Goal: Navigation & Orientation: Find specific page/section

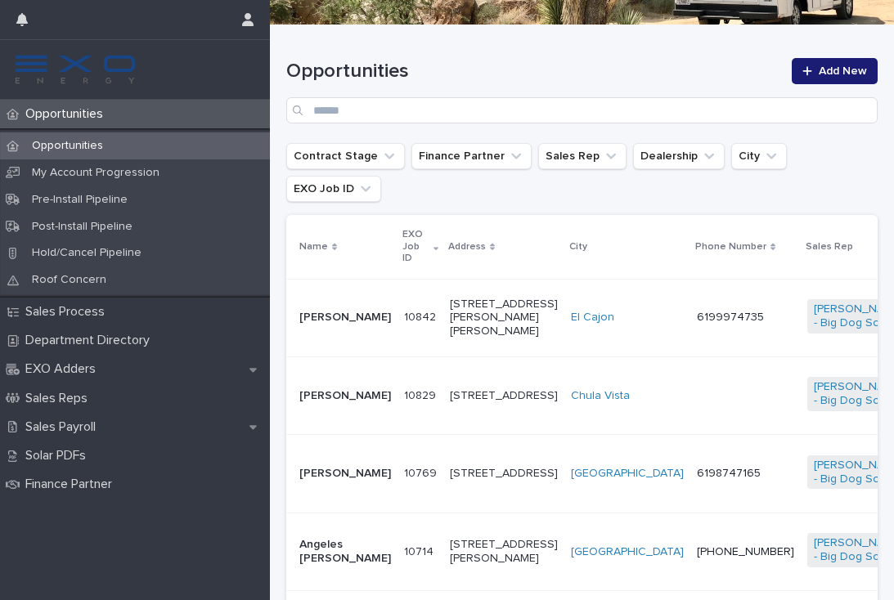
scroll to position [233, 0]
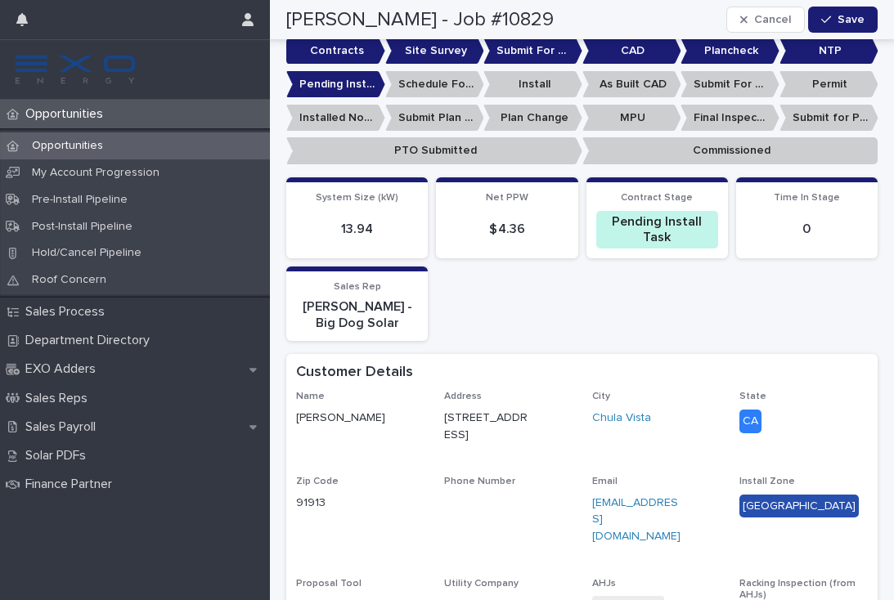
scroll to position [579, 0]
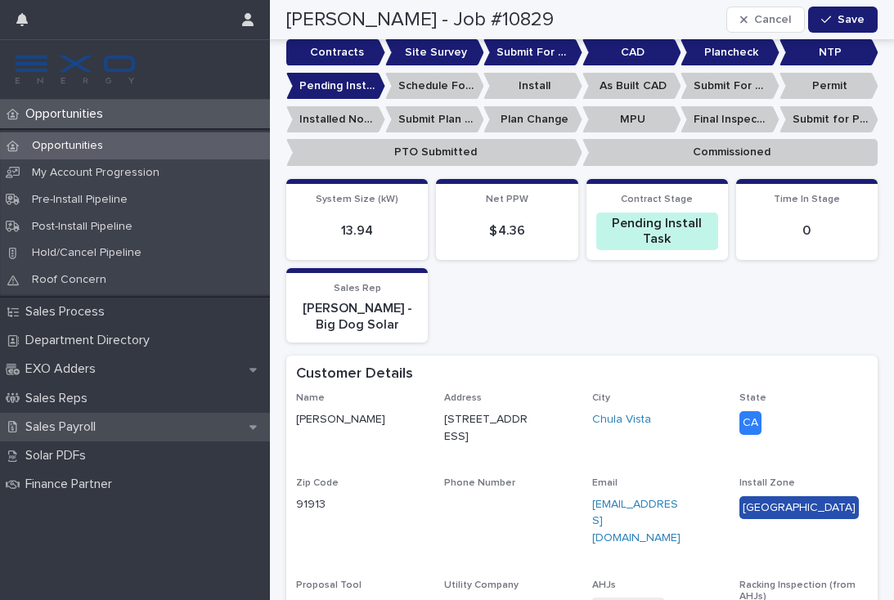
click at [64, 419] on p "Sales Payroll" at bounding box center [64, 427] width 90 height 16
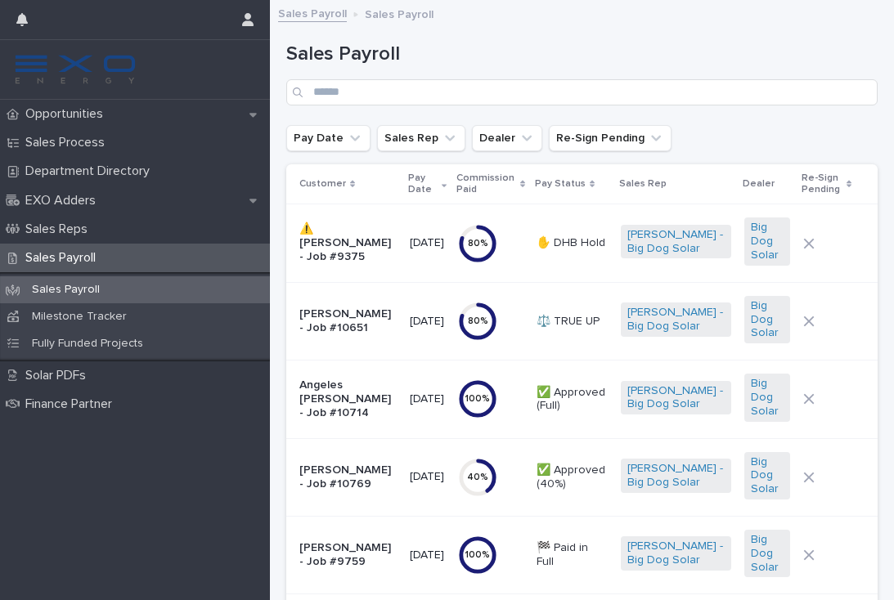
click at [119, 466] on html "Opportunities Sales Process Department Directory EXO Adders Sales Reps Sales Pa…" at bounding box center [447, 300] width 894 height 600
click at [119, 467] on div "Opportunities Sales Process Department Directory EXO Adders Sales Reps Sales Pa…" at bounding box center [135, 350] width 270 height 500
click at [105, 116] on p "Opportunities" at bounding box center [67, 114] width 97 height 16
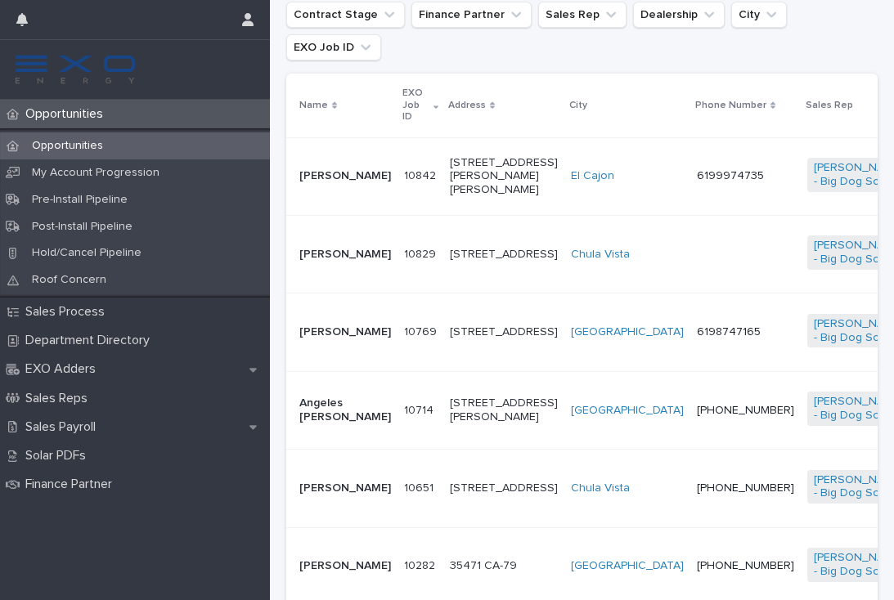
scroll to position [370, 0]
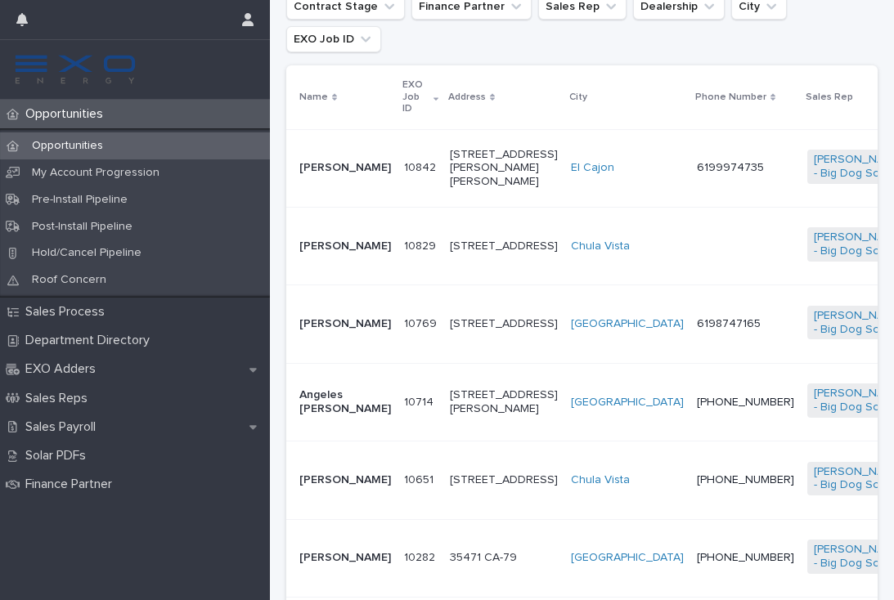
click at [690, 330] on td "6198747165" at bounding box center [745, 324] width 110 height 78
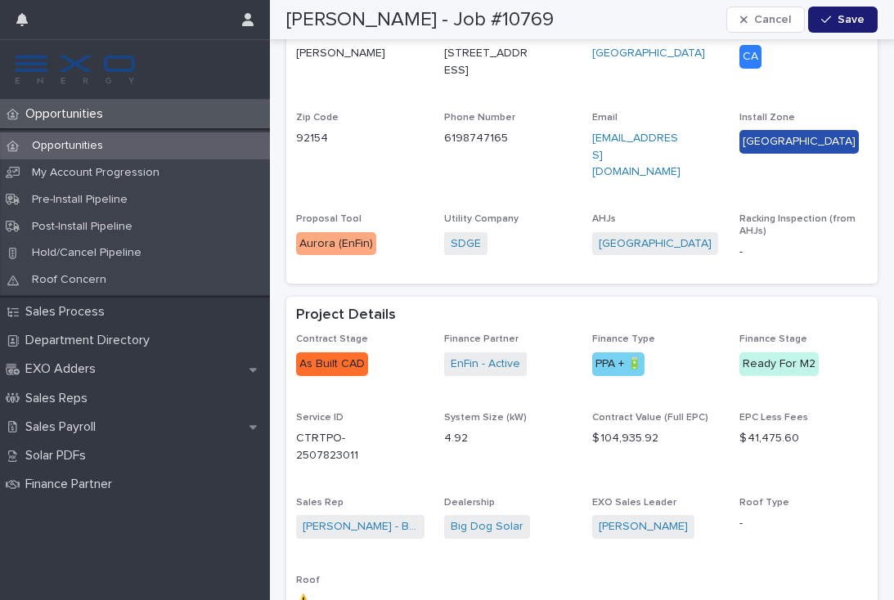
scroll to position [704, 0]
click at [87, 150] on p "Opportunities" at bounding box center [67, 146] width 97 height 14
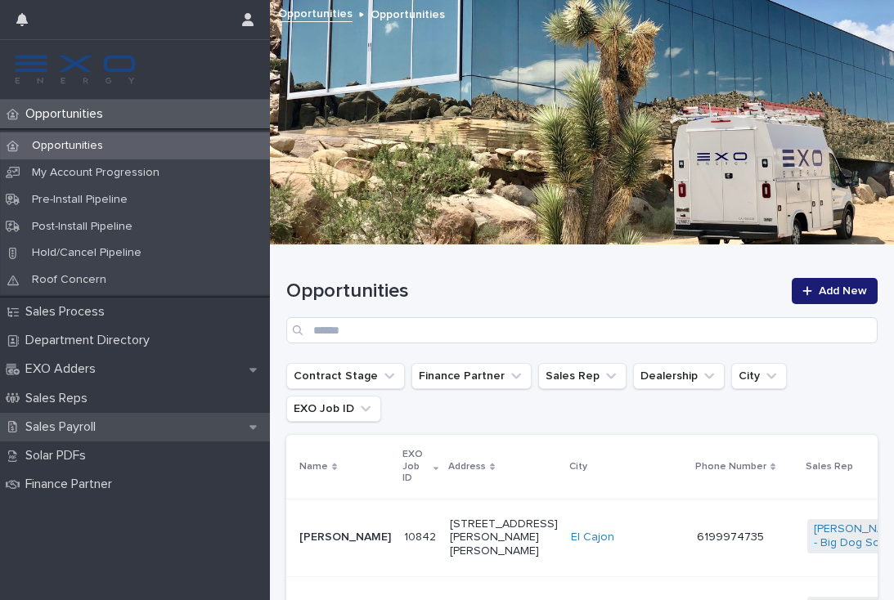
click at [88, 424] on p "Sales Payroll" at bounding box center [64, 427] width 90 height 16
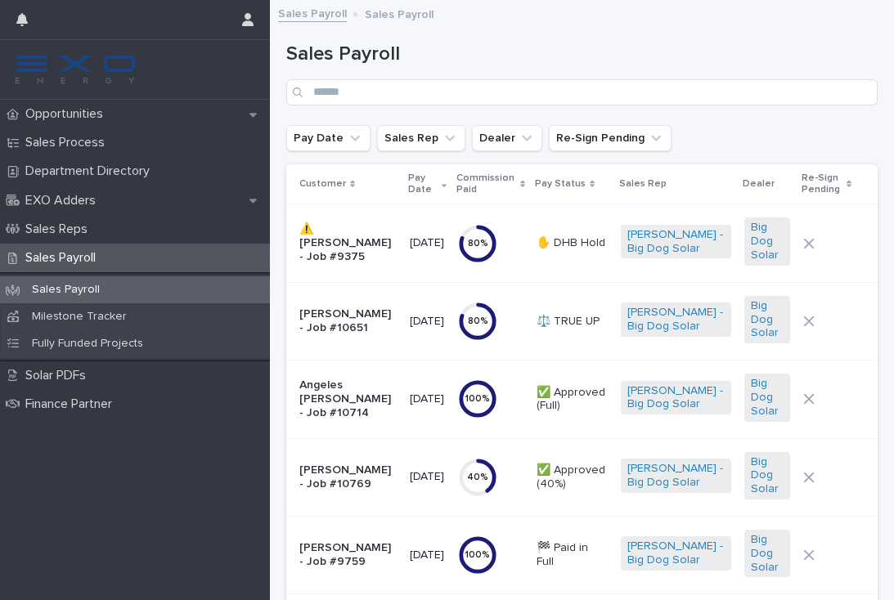
click at [845, 405] on div at bounding box center [827, 399] width 48 height 25
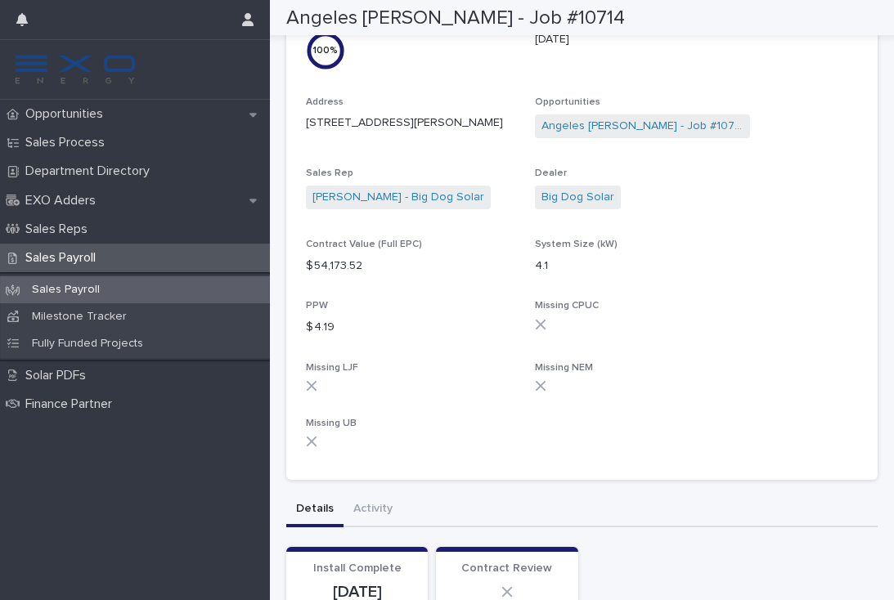
scroll to position [128, 0]
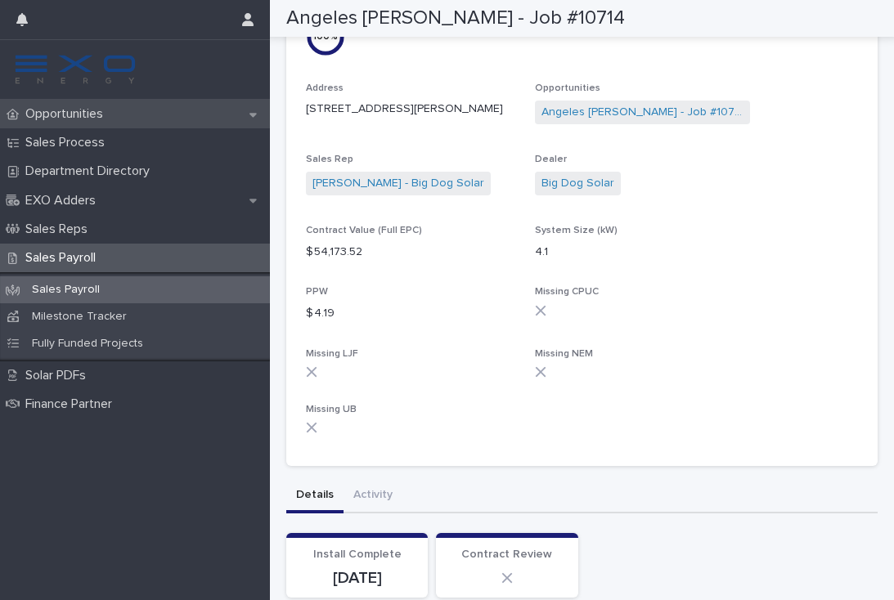
click at [54, 110] on p "Opportunities" at bounding box center [67, 114] width 97 height 16
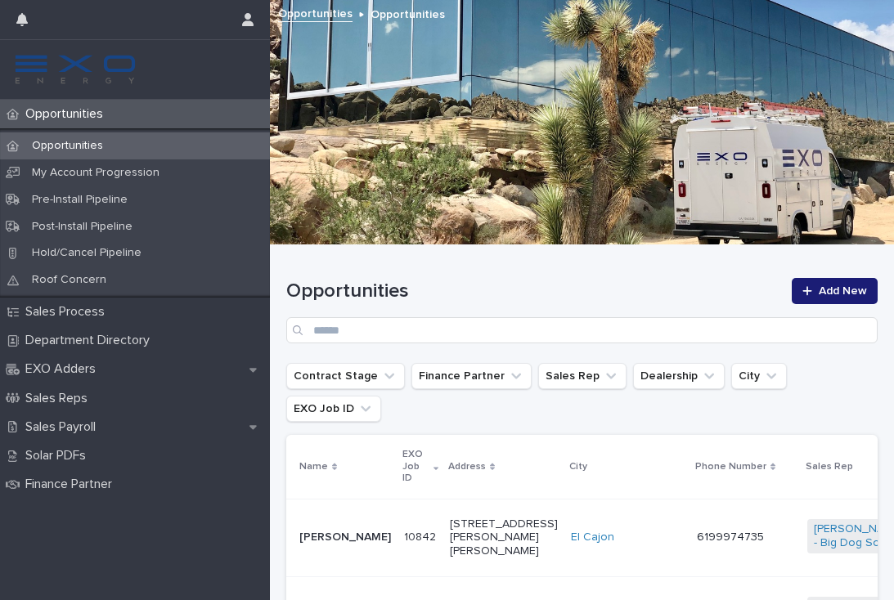
scroll to position [195, 0]
click at [83, 143] on p "Opportunities" at bounding box center [67, 146] width 97 height 14
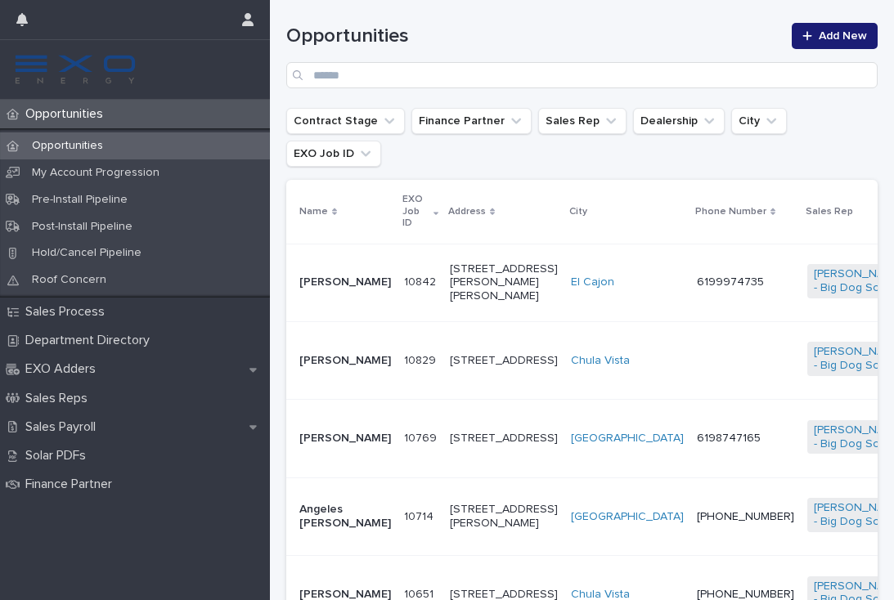
scroll to position [258, 0]
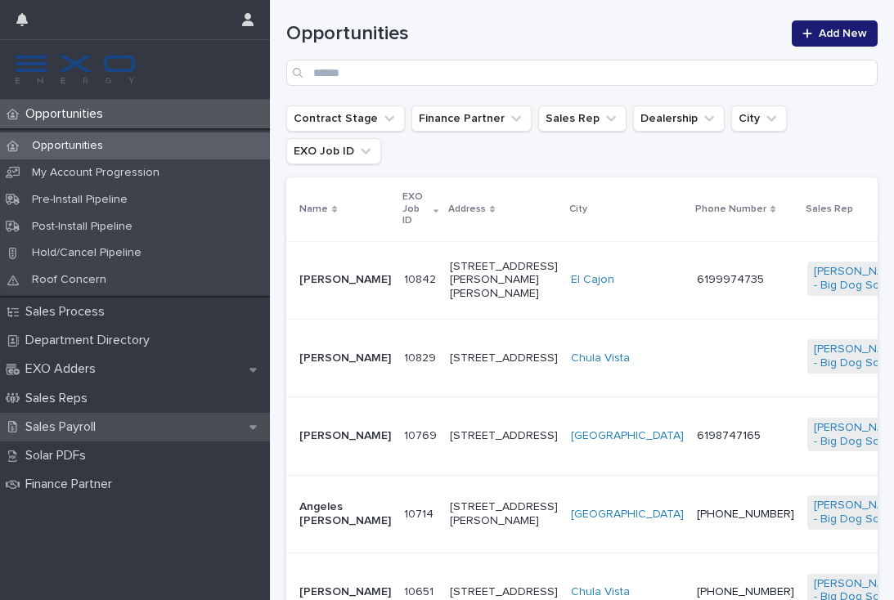
click at [100, 424] on p "Sales Payroll" at bounding box center [64, 427] width 90 height 16
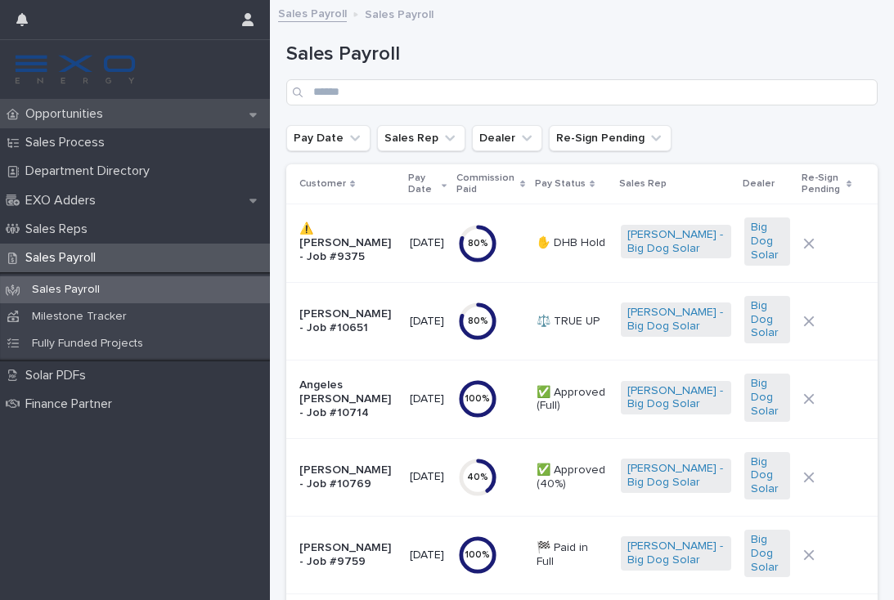
click at [90, 113] on p "Opportunities" at bounding box center [67, 114] width 97 height 16
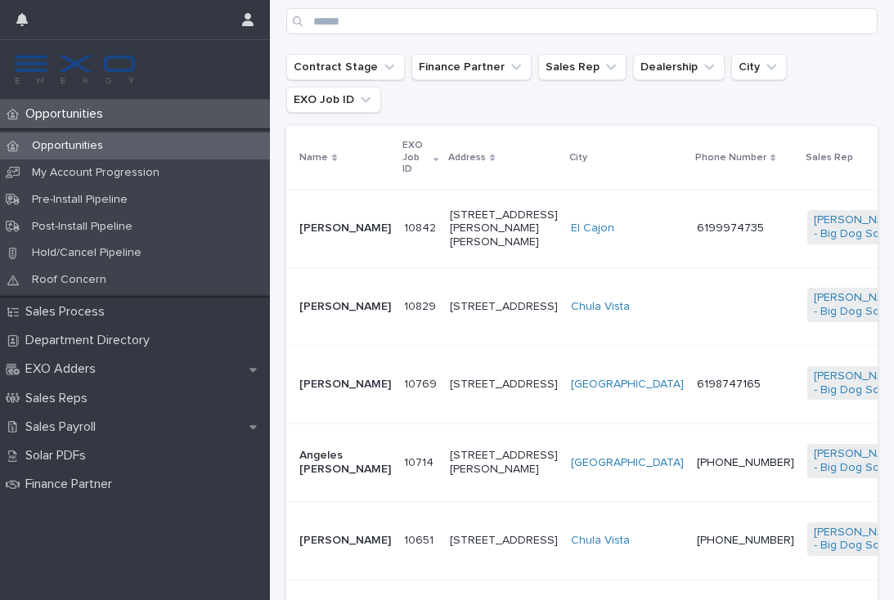
scroll to position [330, 0]
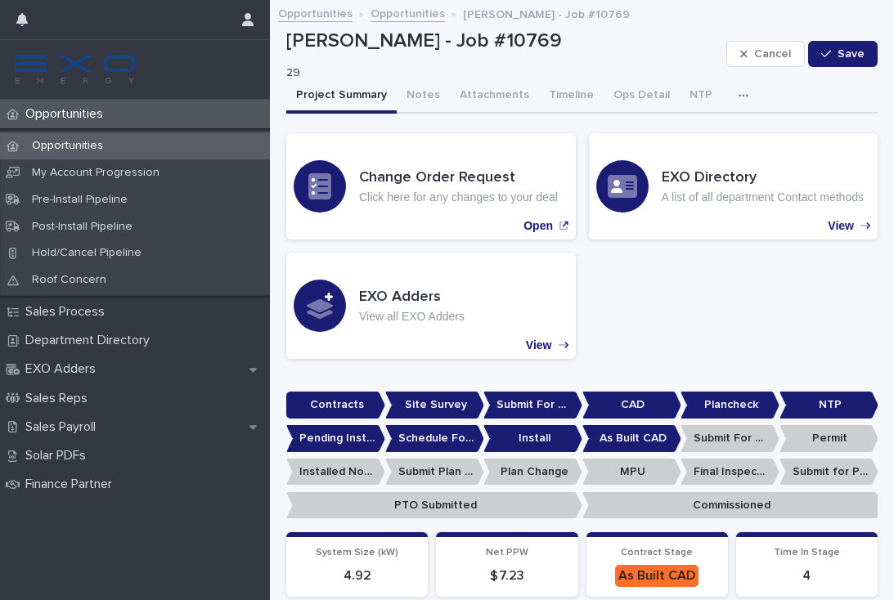
click at [738, 99] on icon "button" at bounding box center [743, 95] width 10 height 11
click at [687, 136] on button "Activity" at bounding box center [687, 138] width 108 height 25
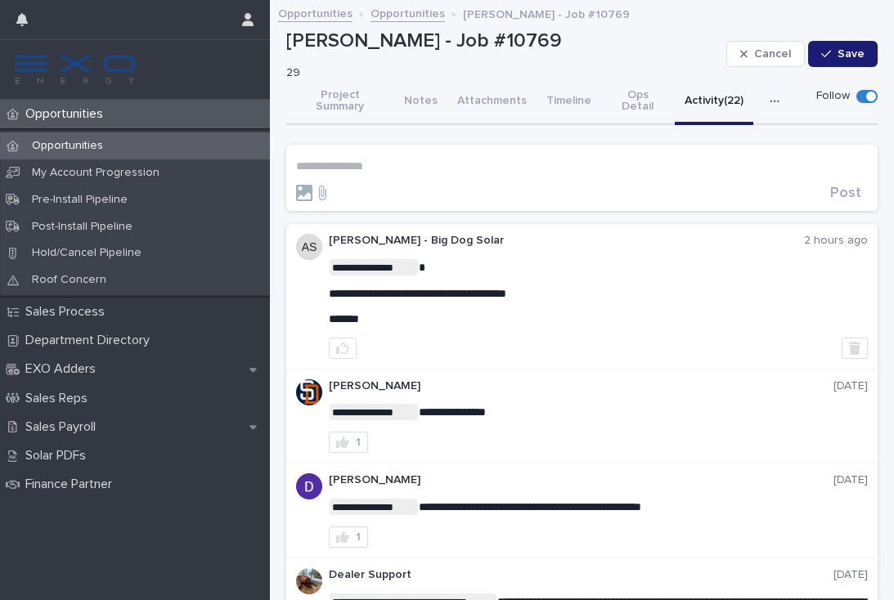
click at [105, 146] on p "Opportunities" at bounding box center [67, 146] width 97 height 14
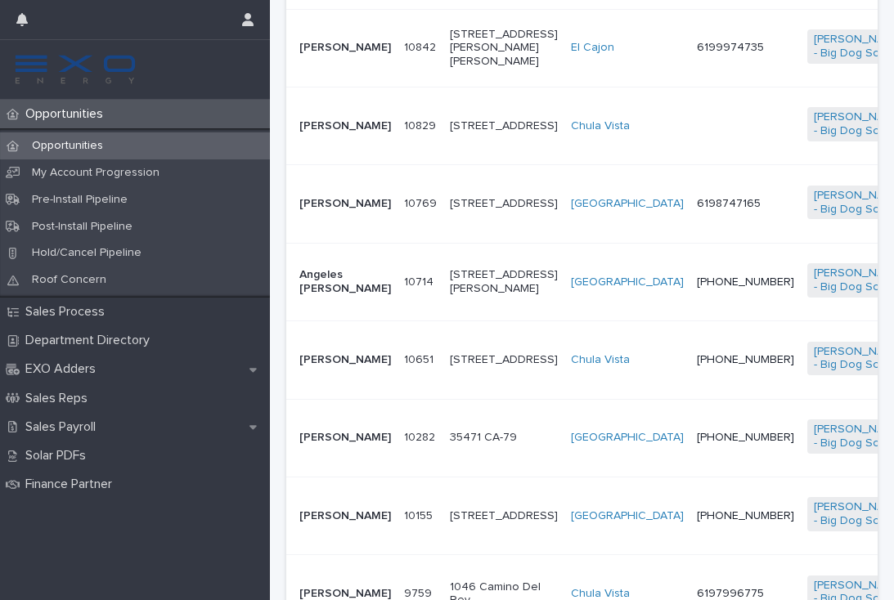
scroll to position [492, 0]
